Goal: Use online tool/utility: Utilize a website feature to perform a specific function

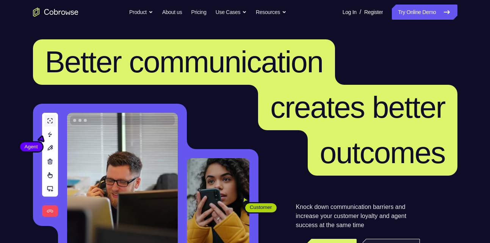
scroll to position [72, 0]
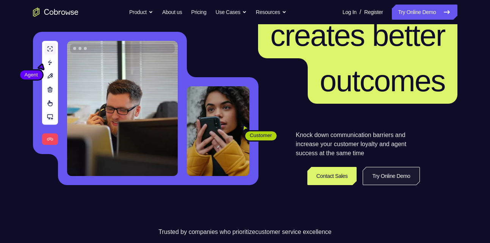
click at [375, 175] on link "Try Online Demo" at bounding box center [391, 176] width 57 height 18
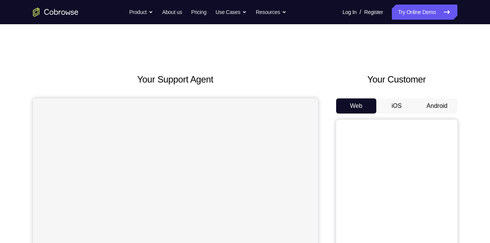
click at [442, 104] on button "Android" at bounding box center [437, 106] width 41 height 15
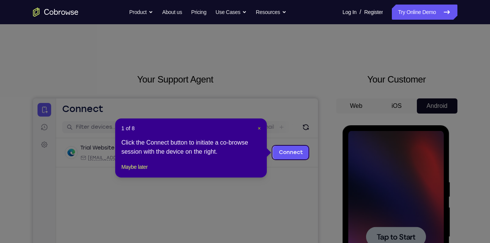
click at [259, 127] on span "×" at bounding box center [259, 128] width 3 height 6
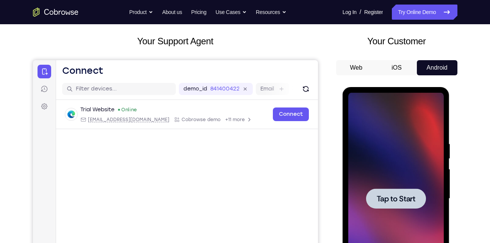
scroll to position [39, 0]
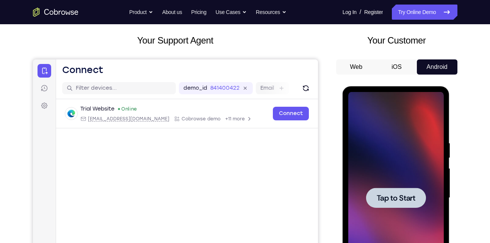
click at [389, 195] on span "Tap to Start" at bounding box center [396, 198] width 39 height 8
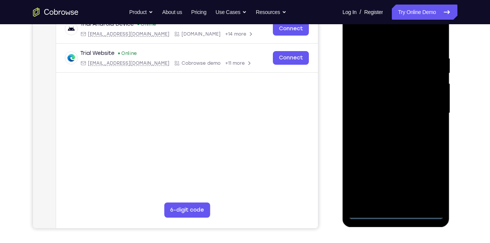
scroll to position [124, 0]
click at [398, 218] on div at bounding box center [396, 113] width 96 height 212
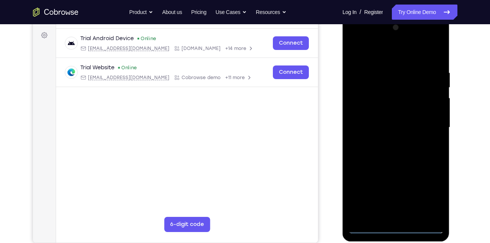
scroll to position [109, 0]
click at [427, 195] on div at bounding box center [396, 128] width 96 height 212
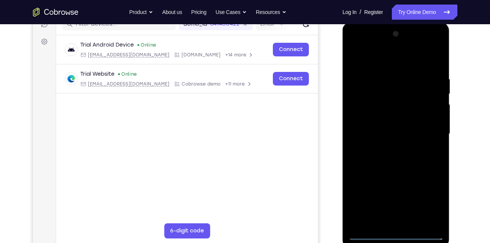
scroll to position [103, 0]
click at [376, 64] on div at bounding box center [396, 134] width 96 height 212
click at [426, 131] on div at bounding box center [396, 134] width 96 height 212
click at [387, 146] on div at bounding box center [396, 134] width 96 height 212
click at [393, 124] on div at bounding box center [396, 134] width 96 height 212
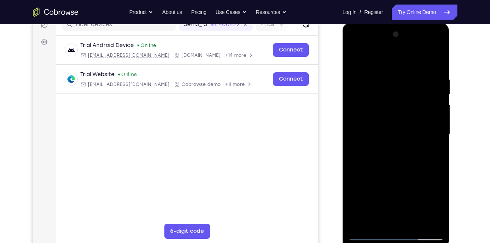
click at [393, 118] on div at bounding box center [396, 134] width 96 height 212
click at [386, 134] on div at bounding box center [396, 134] width 96 height 212
click at [386, 159] on div at bounding box center [396, 134] width 96 height 212
click at [436, 68] on div at bounding box center [396, 134] width 96 height 212
drag, startPoint x: 430, startPoint y: 75, endPoint x: 351, endPoint y: 66, distance: 79.7
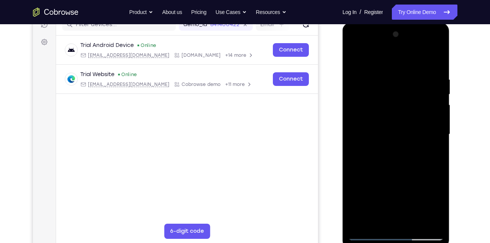
click at [351, 66] on div at bounding box center [396, 134] width 96 height 212
drag, startPoint x: 409, startPoint y: 71, endPoint x: 363, endPoint y: 71, distance: 46.6
click at [363, 71] on div at bounding box center [396, 134] width 96 height 212
drag, startPoint x: 412, startPoint y: 71, endPoint x: 307, endPoint y: 66, distance: 105.5
click at [343, 66] on html "Online web based iOS Simulators and Android Emulators. Run iPhone, iPad, Mobile…" at bounding box center [397, 136] width 108 height 227
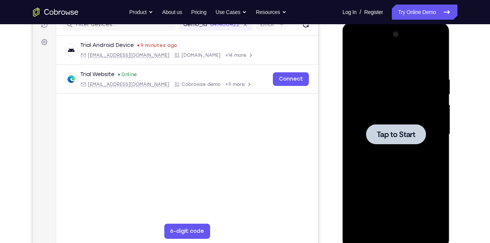
click at [390, 128] on div at bounding box center [396, 134] width 60 height 20
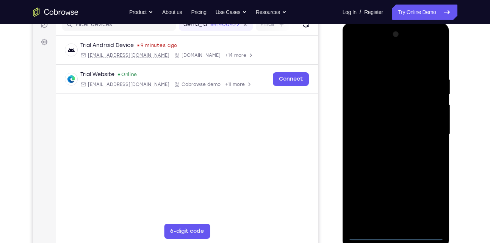
click at [398, 237] on div at bounding box center [396, 134] width 96 height 212
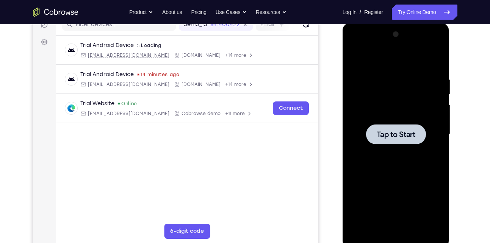
click at [387, 131] on span "Tap to Start" at bounding box center [396, 135] width 39 height 8
